Goal: Transaction & Acquisition: Obtain resource

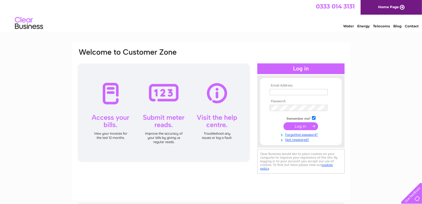
type input "[EMAIL_ADDRESS][DOMAIN_NAME]"
click at [290, 125] on input "submit" at bounding box center [300, 126] width 35 height 8
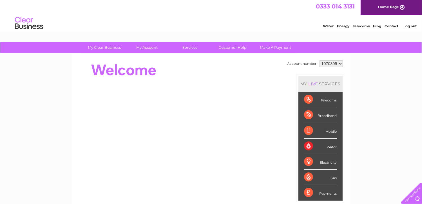
drag, startPoint x: 0, startPoint y: 0, endPoint x: 290, endPoint y: 125, distance: 316.2
click at [290, 125] on td "Account number 1070395 1125777 MY LIVE SERVICES Telecoms Broadband Mobile Water…" at bounding box center [315, 158] width 58 height 198
click at [346, 112] on div "Account number 1070395 1125777 MY LIVE SERVICES Telecoms Broadband Mobile Water…" at bounding box center [211, 157] width 279 height 209
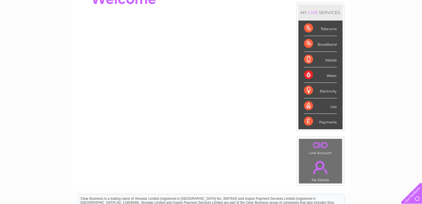
scroll to position [86, 0]
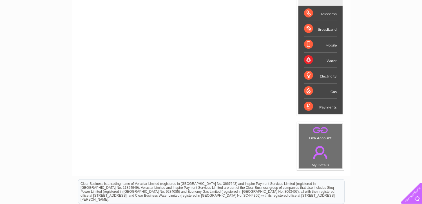
click at [330, 62] on div "Water" at bounding box center [320, 59] width 33 height 15
click at [307, 58] on div "Water" at bounding box center [320, 59] width 33 height 15
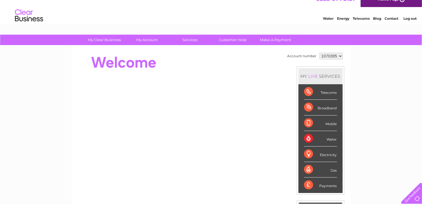
scroll to position [0, 0]
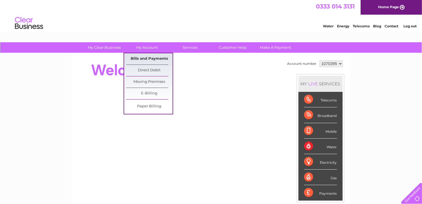
click at [141, 61] on link "Bills and Payments" at bounding box center [149, 58] width 46 height 11
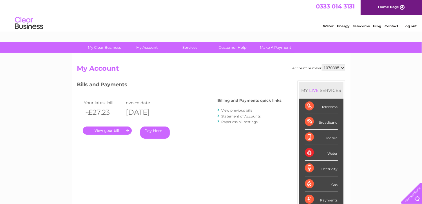
click at [338, 67] on select "1070395 1125777" at bounding box center [333, 67] width 23 height 7
select select "1125777"
click at [322, 64] on select "1070395 1125777" at bounding box center [333, 67] width 23 height 7
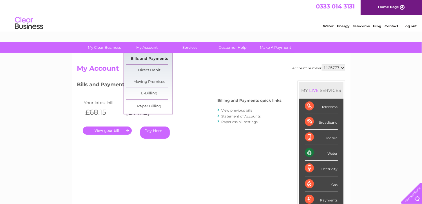
click at [152, 61] on link "Bills and Payments" at bounding box center [149, 58] width 46 height 11
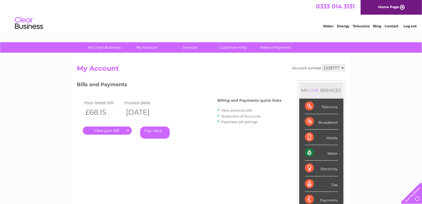
click at [245, 110] on link "View previous bills" at bounding box center [236, 110] width 31 height 4
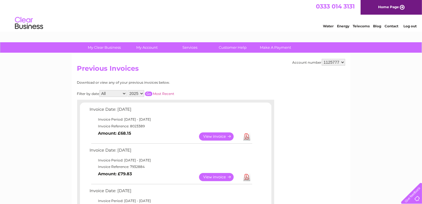
click at [246, 138] on link "Download" at bounding box center [246, 136] width 7 height 8
click at [246, 179] on link "Download" at bounding box center [246, 177] width 7 height 8
click at [244, 173] on link "Download" at bounding box center [246, 177] width 7 height 8
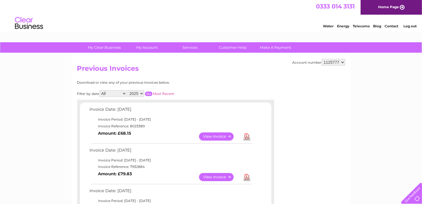
click at [245, 176] on link "Download" at bounding box center [246, 177] width 7 height 8
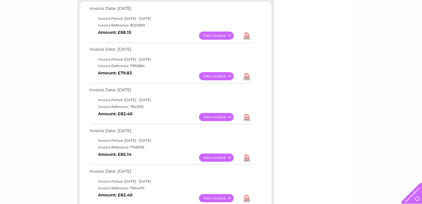
scroll to position [101, 0]
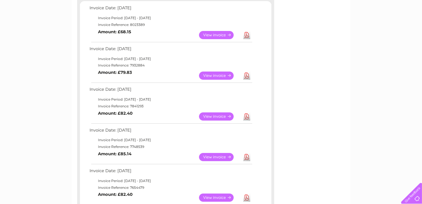
click at [248, 117] on link "Download" at bounding box center [246, 116] width 7 height 8
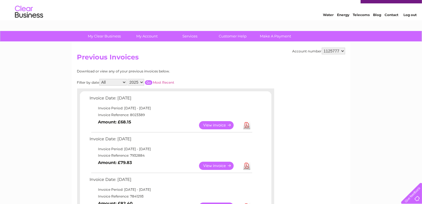
scroll to position [0, 0]
